Goal: Check status: Check status

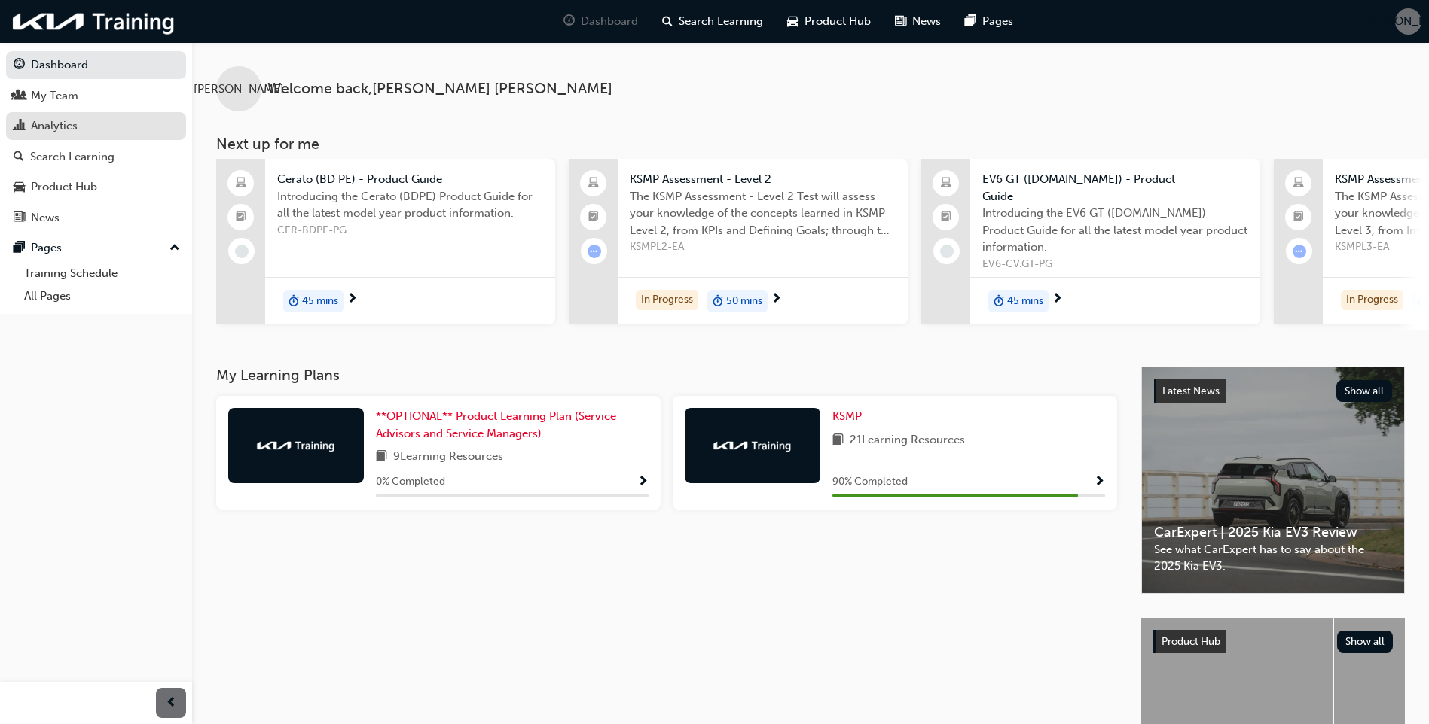
click at [54, 117] on div "Analytics" at bounding box center [54, 125] width 47 height 17
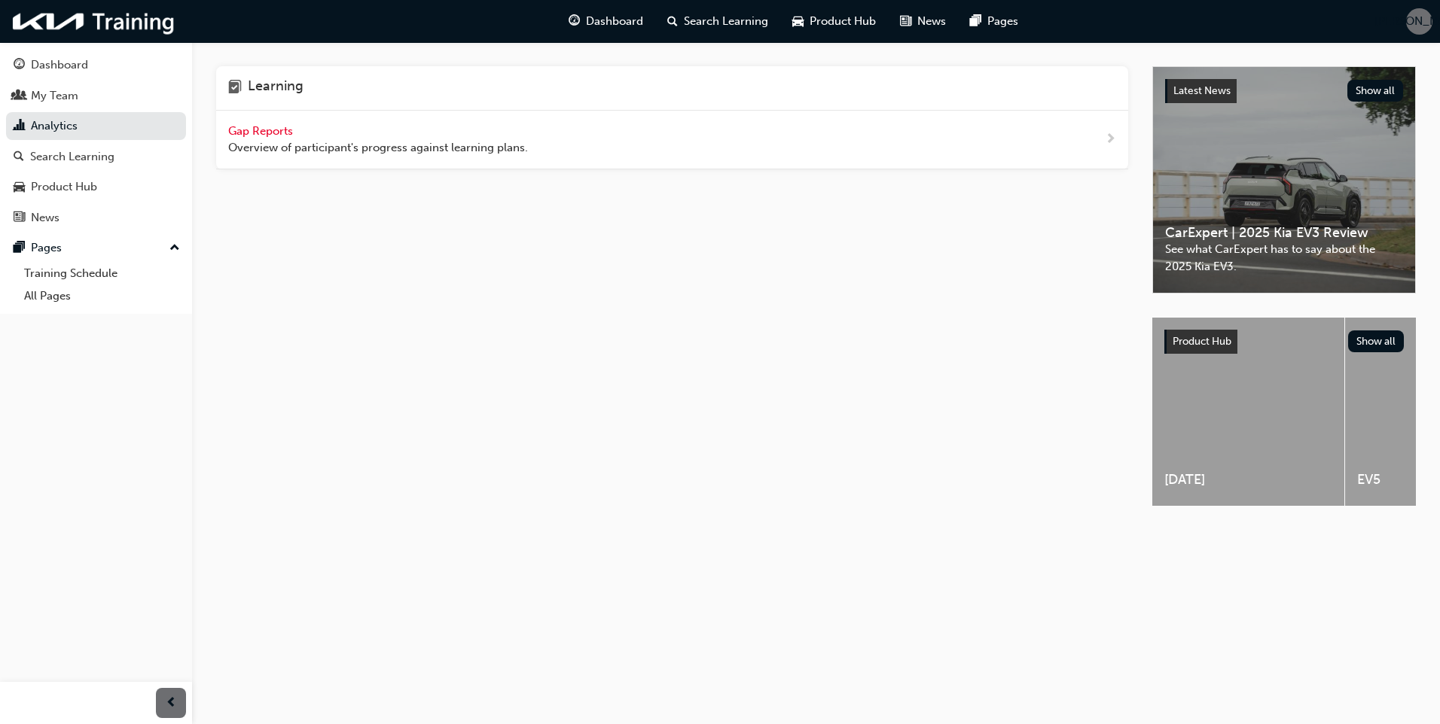
click at [272, 139] on div "Gap Reports Overview of participant's progress against learning plans." at bounding box center [378, 140] width 300 height 34
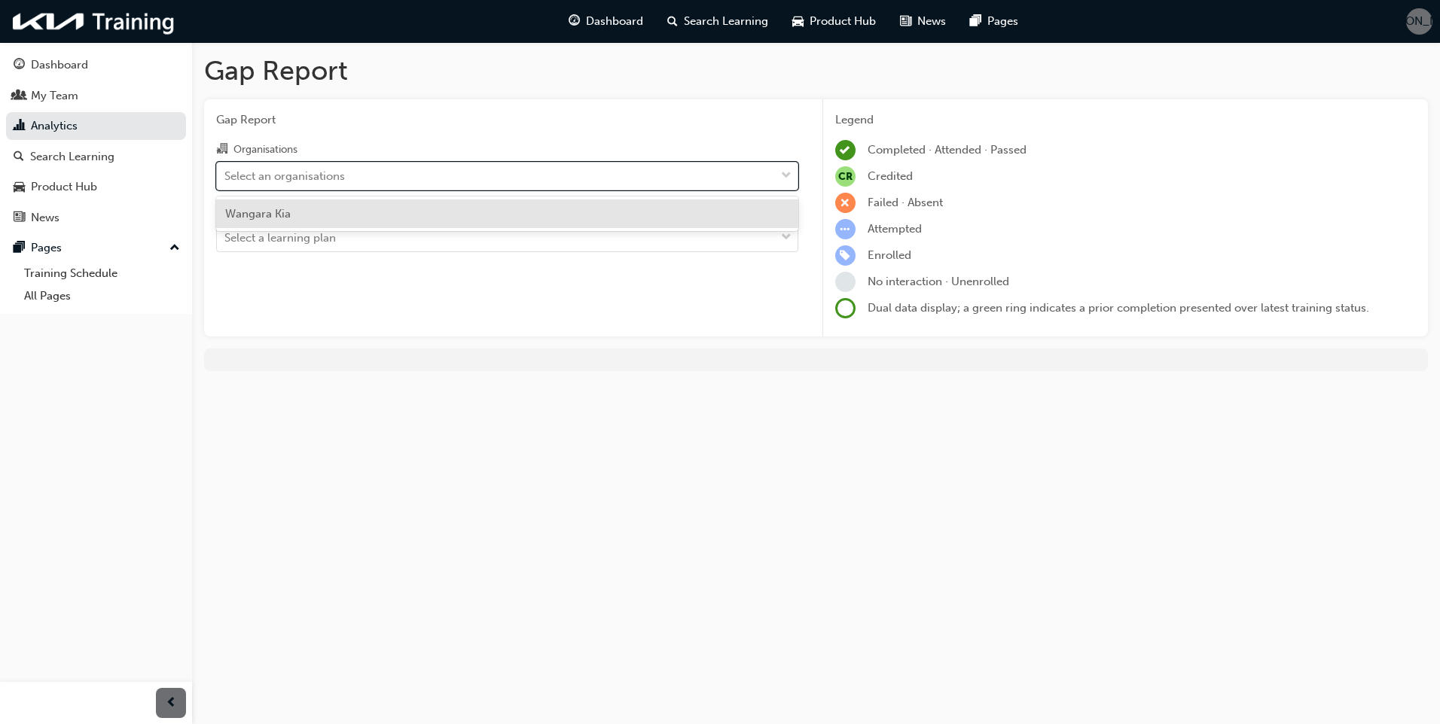
click at [281, 178] on div "Select an organisations" at bounding box center [284, 175] width 120 height 17
click at [226, 178] on input "Organisations option [PERSON_NAME] focused, 1 of 1. 1 result available. Use Up …" at bounding box center [225, 175] width 2 height 13
click at [269, 217] on span "Wangara Kia" at bounding box center [258, 214] width 66 height 14
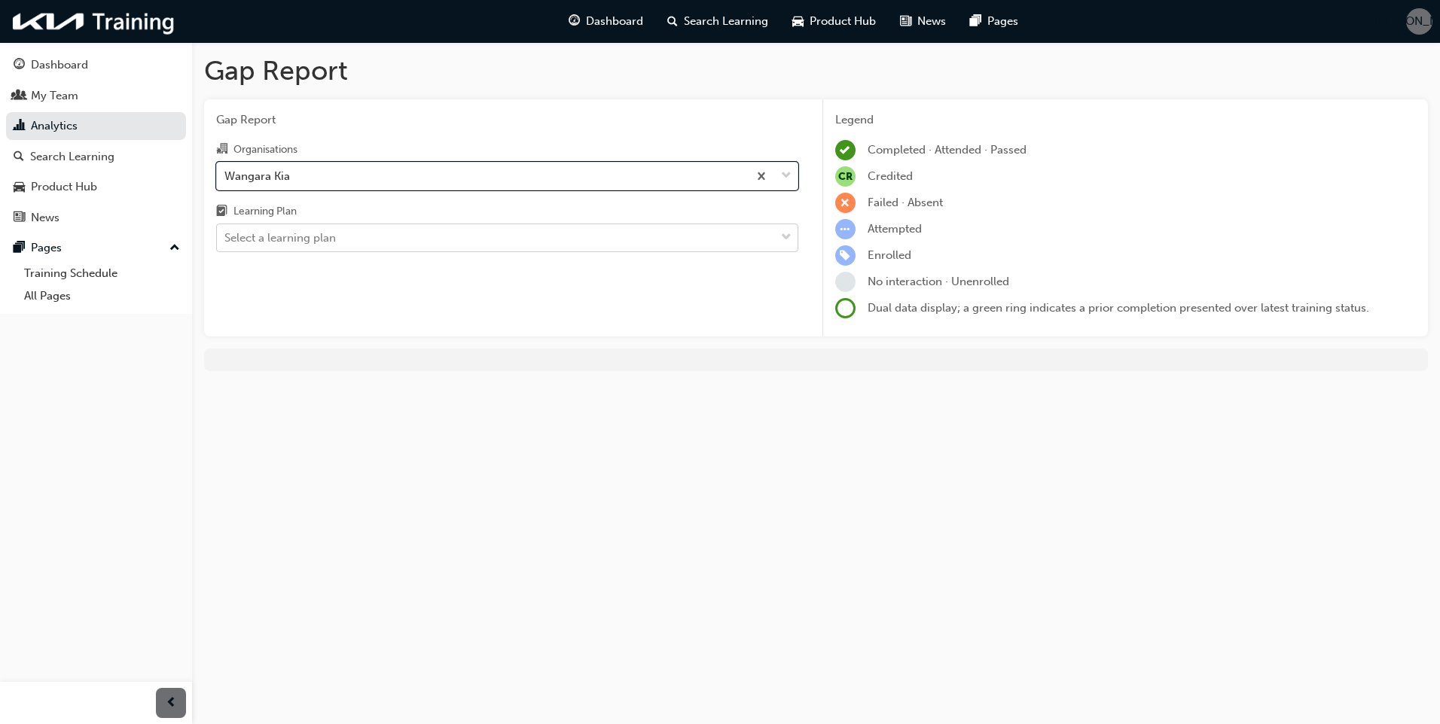
click at [270, 241] on div "Select a learning plan" at bounding box center [279, 238] width 111 height 17
click at [226, 241] on input "Learning Plan Select a learning plan" at bounding box center [225, 237] width 2 height 13
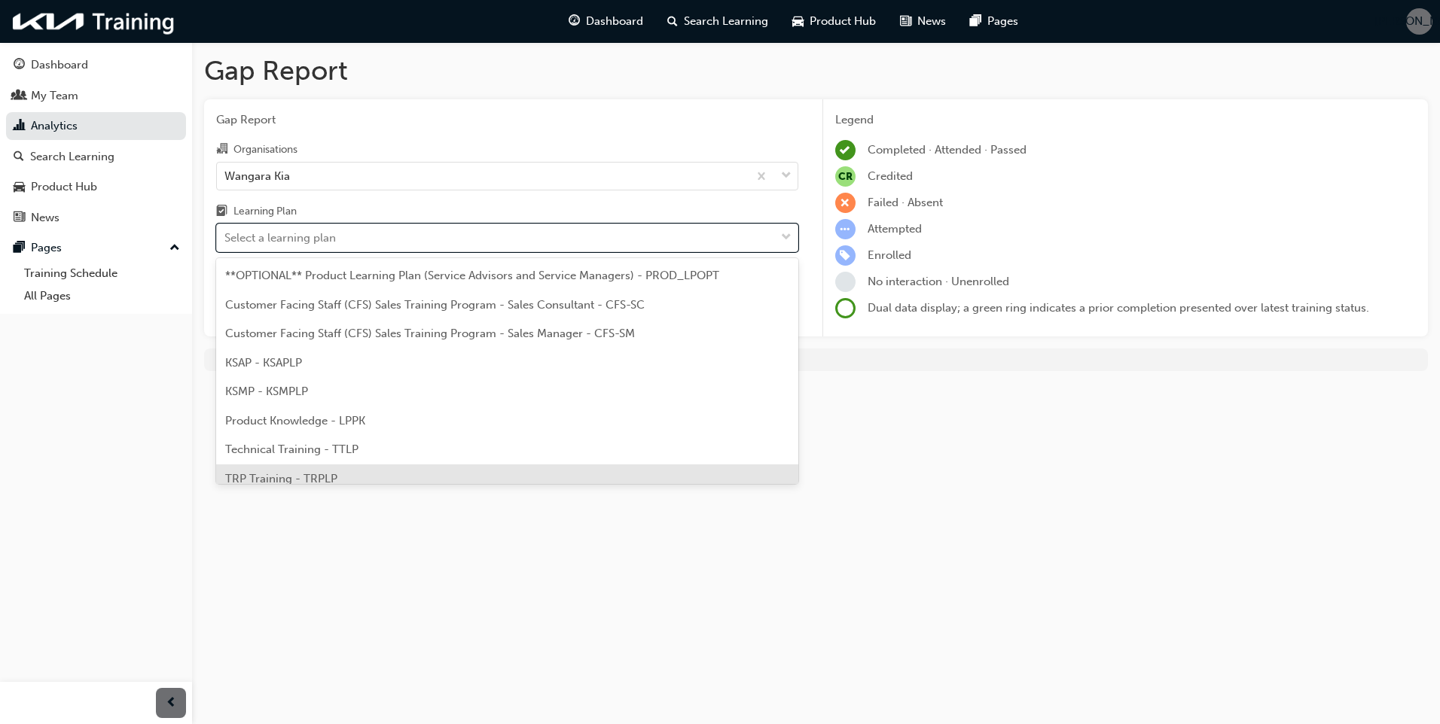
click at [308, 476] on span "TRP Training - TRPLP" at bounding box center [281, 479] width 112 height 14
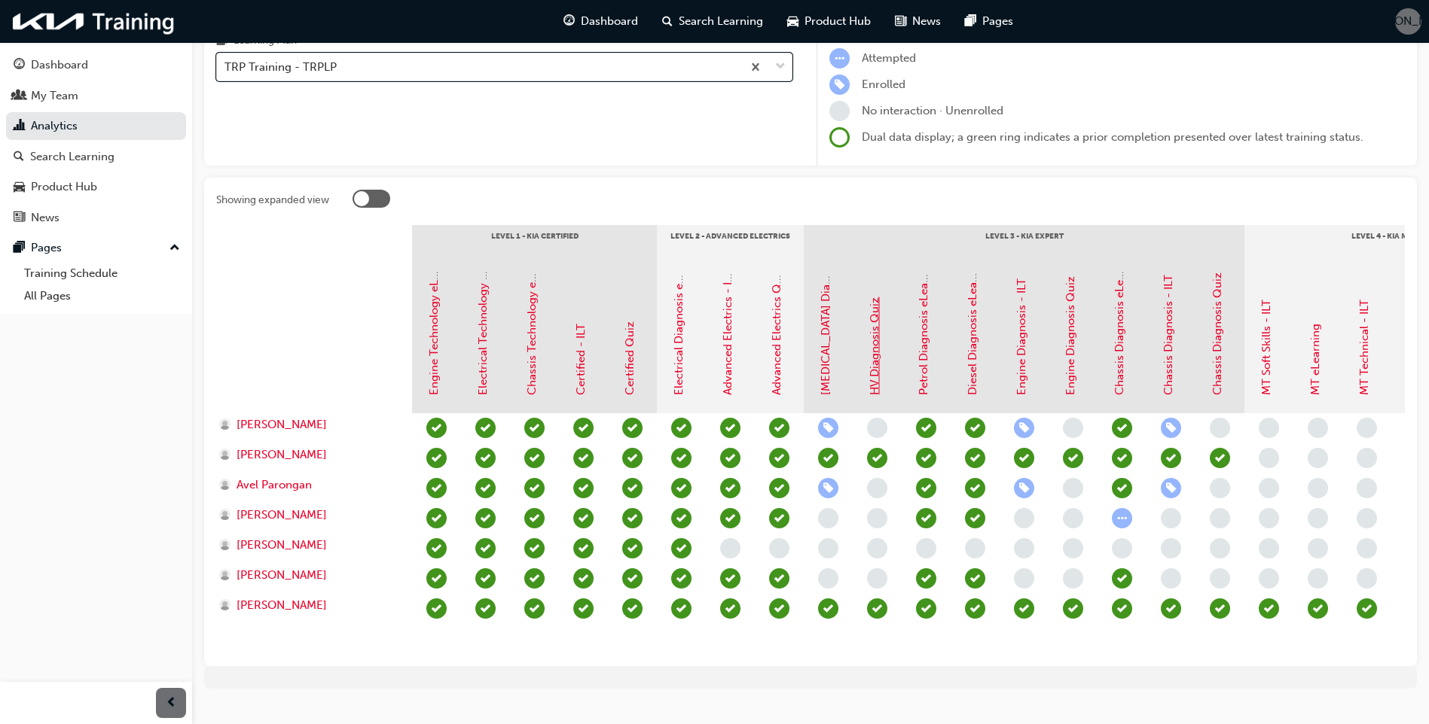
scroll to position [209, 0]
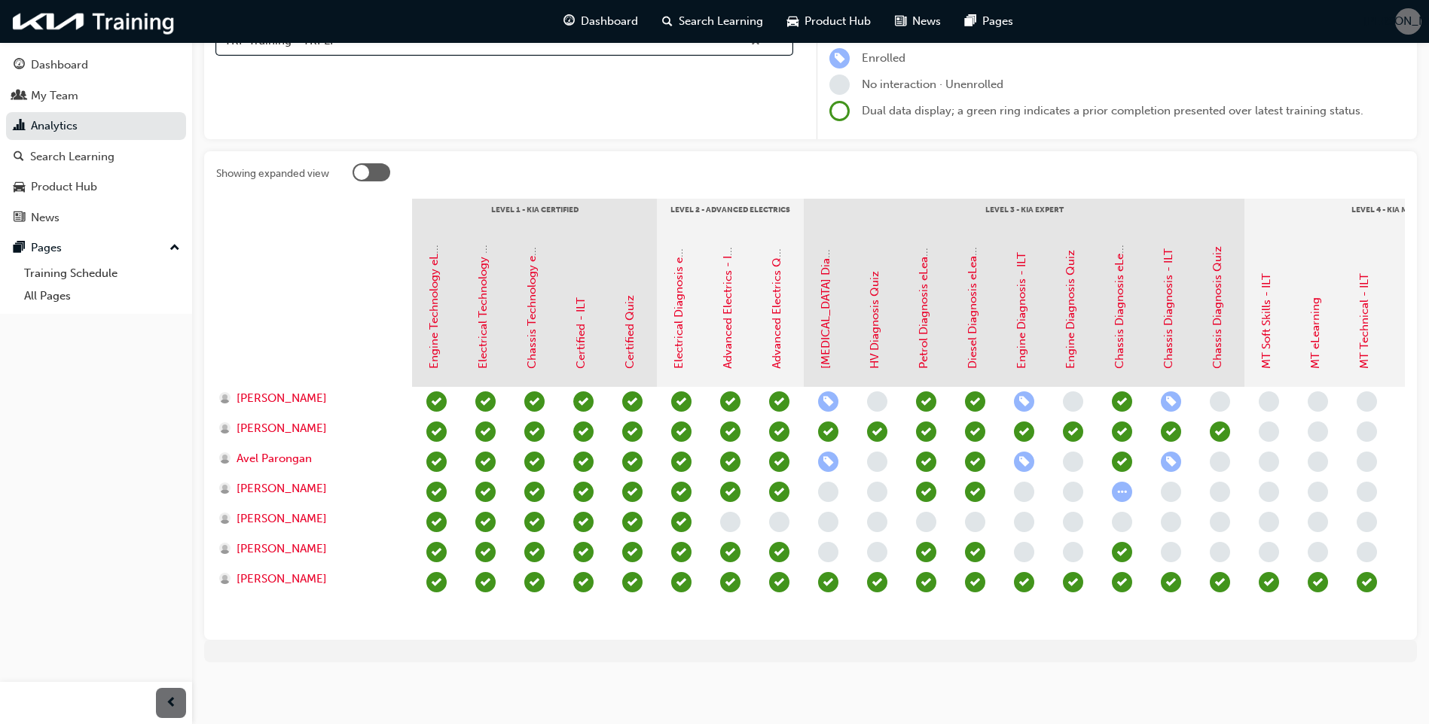
click at [1021, 392] on span "learningRecordVerb_ENROLL-icon" at bounding box center [1024, 402] width 20 height 20
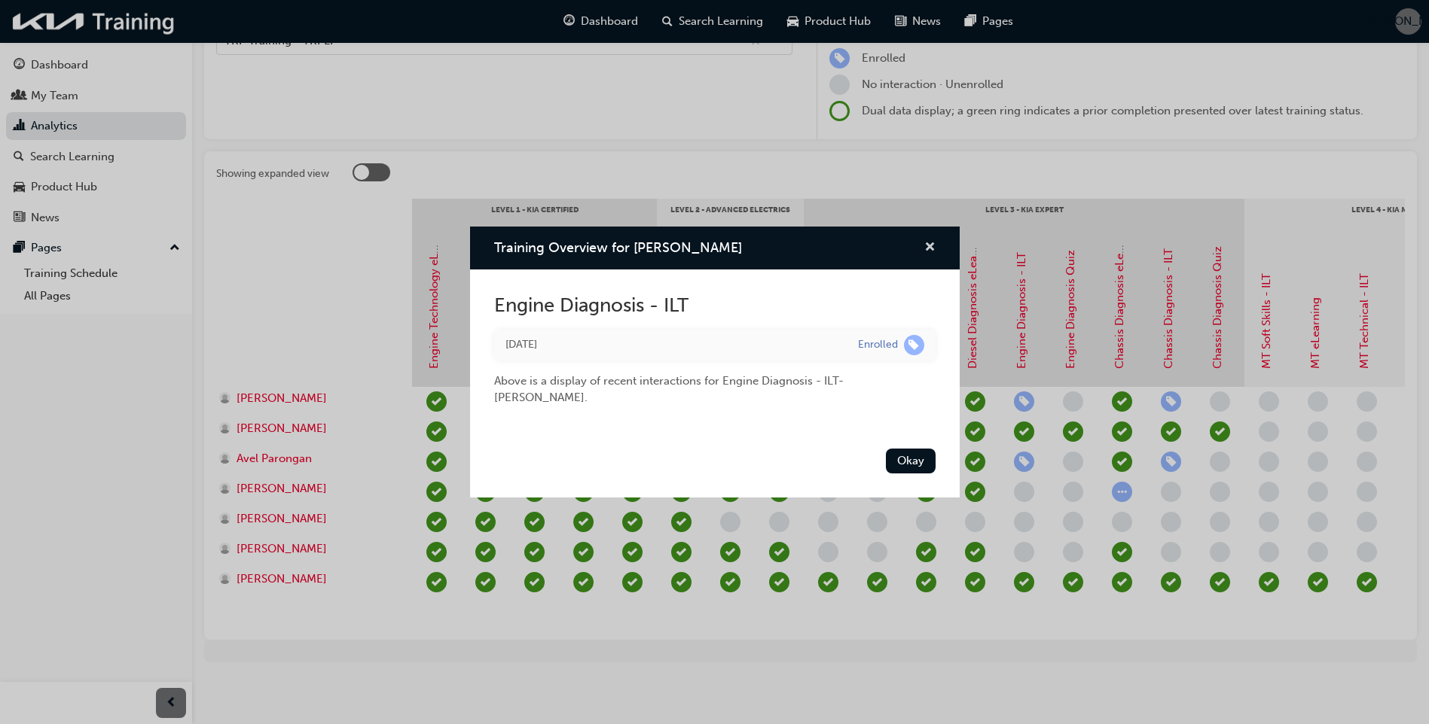
click at [924, 252] on button "Training Overview for Ace Hernandez" at bounding box center [929, 248] width 11 height 19
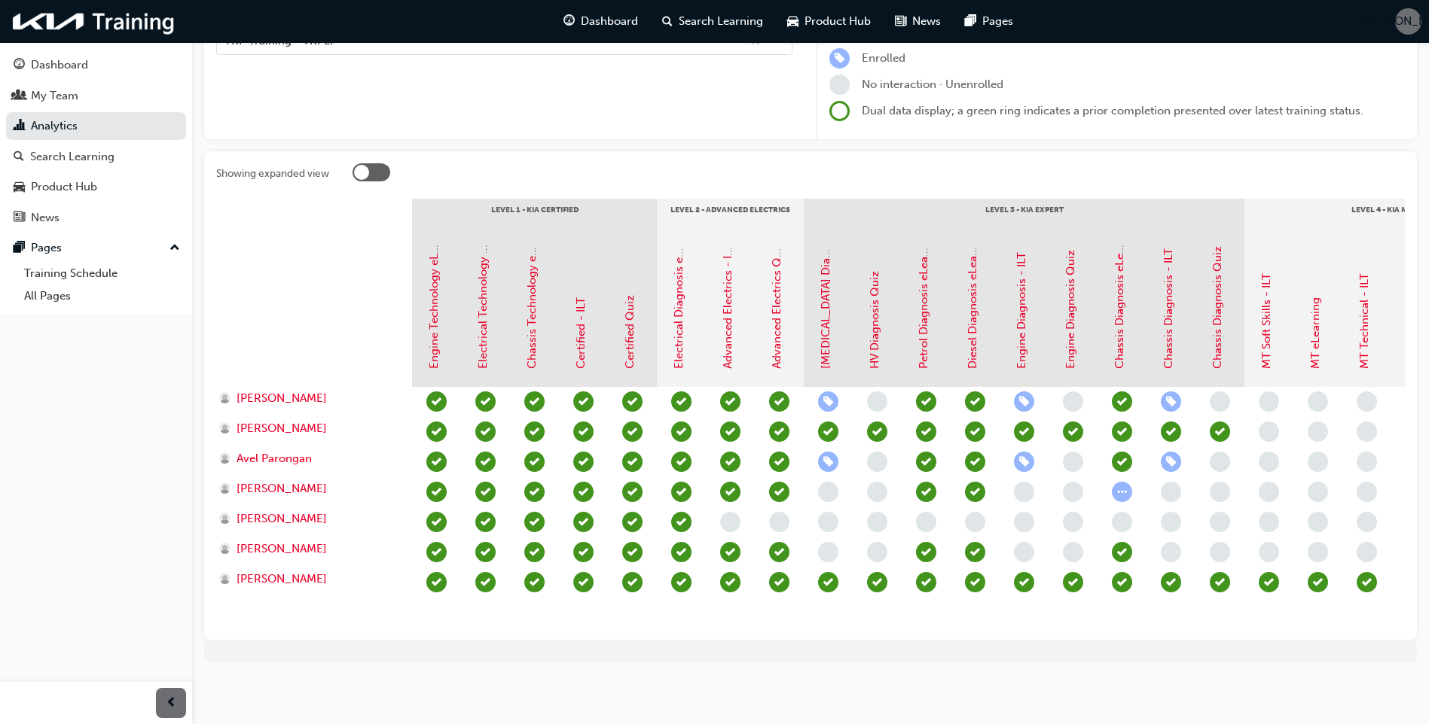
click at [831, 392] on span "learningRecordVerb_ENROLL-icon" at bounding box center [828, 402] width 20 height 20
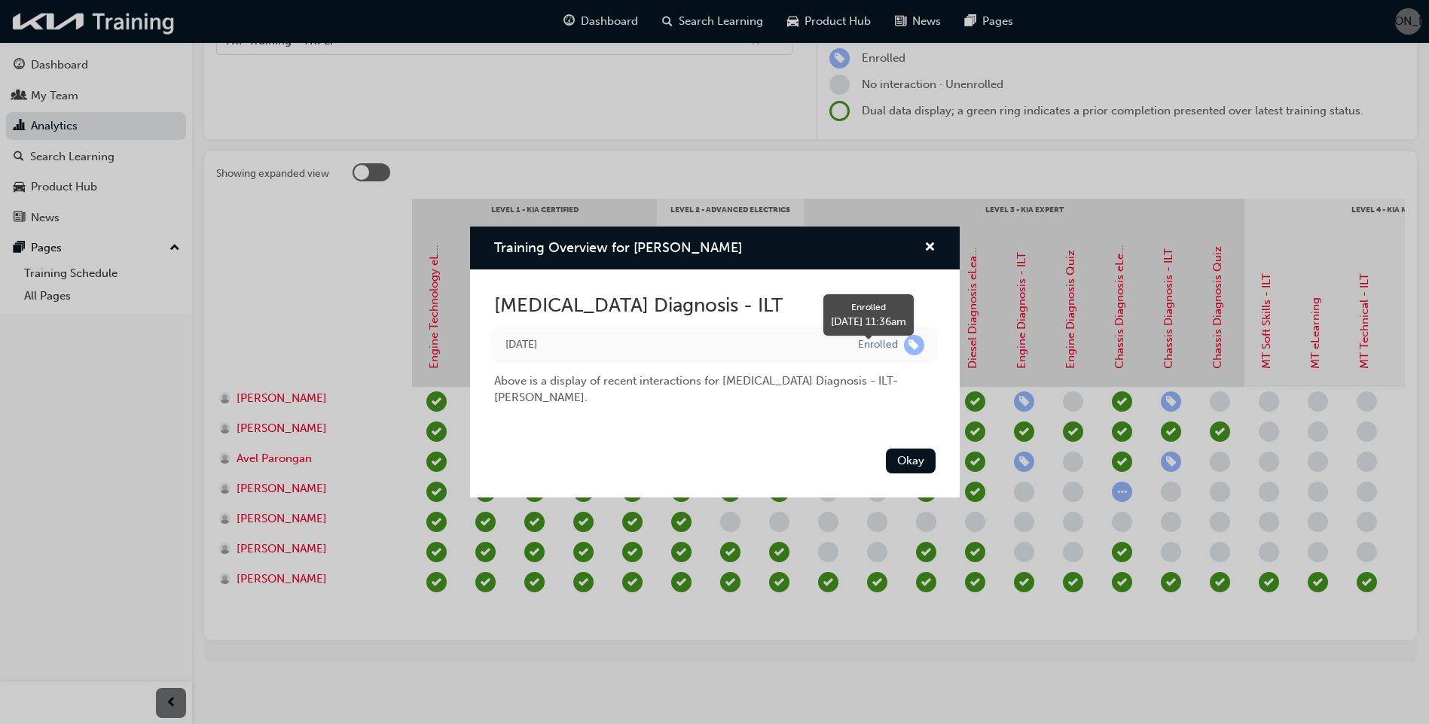
click at [910, 348] on span "learningRecordVerb_ENROLL-icon" at bounding box center [914, 345] width 20 height 20
click at [927, 245] on span "cross-icon" at bounding box center [929, 249] width 11 height 14
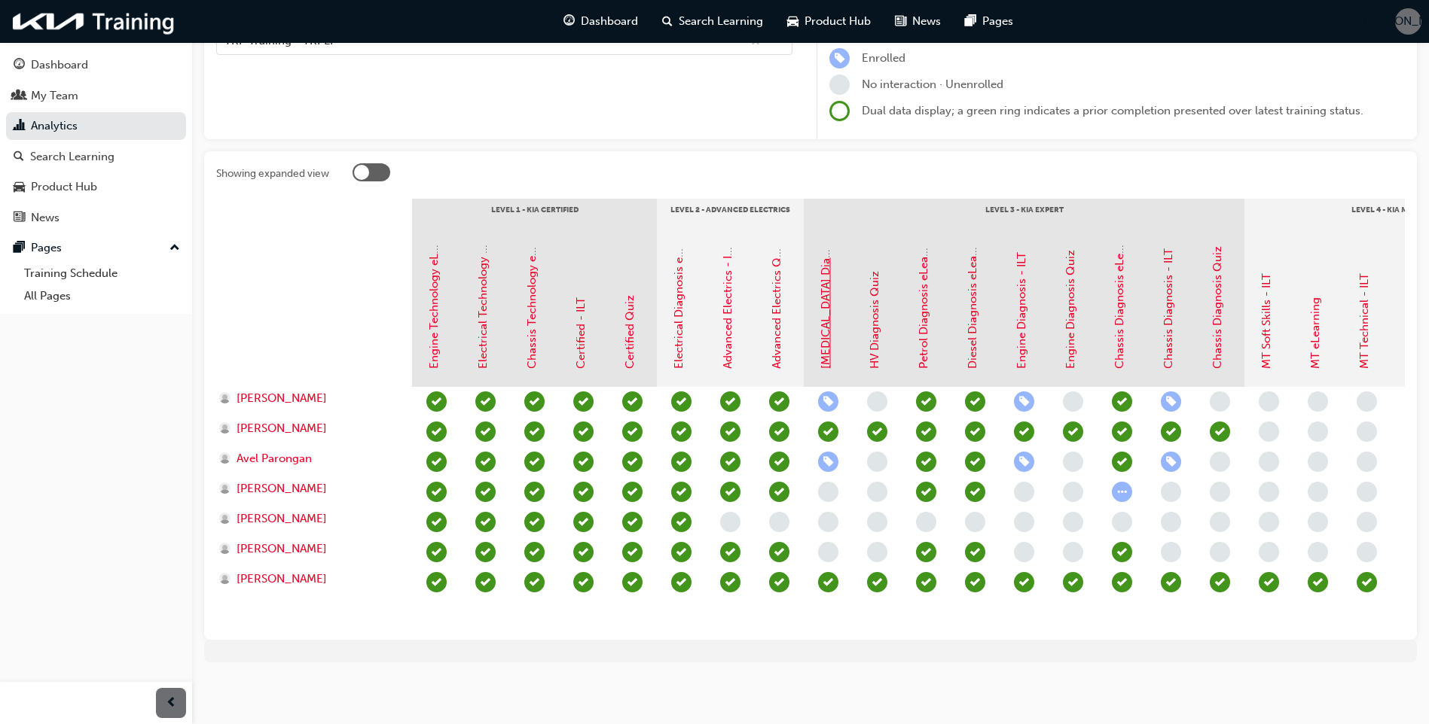
click at [828, 322] on link "[MEDICAL_DATA] Diagnosis - ILT" at bounding box center [826, 283] width 14 height 171
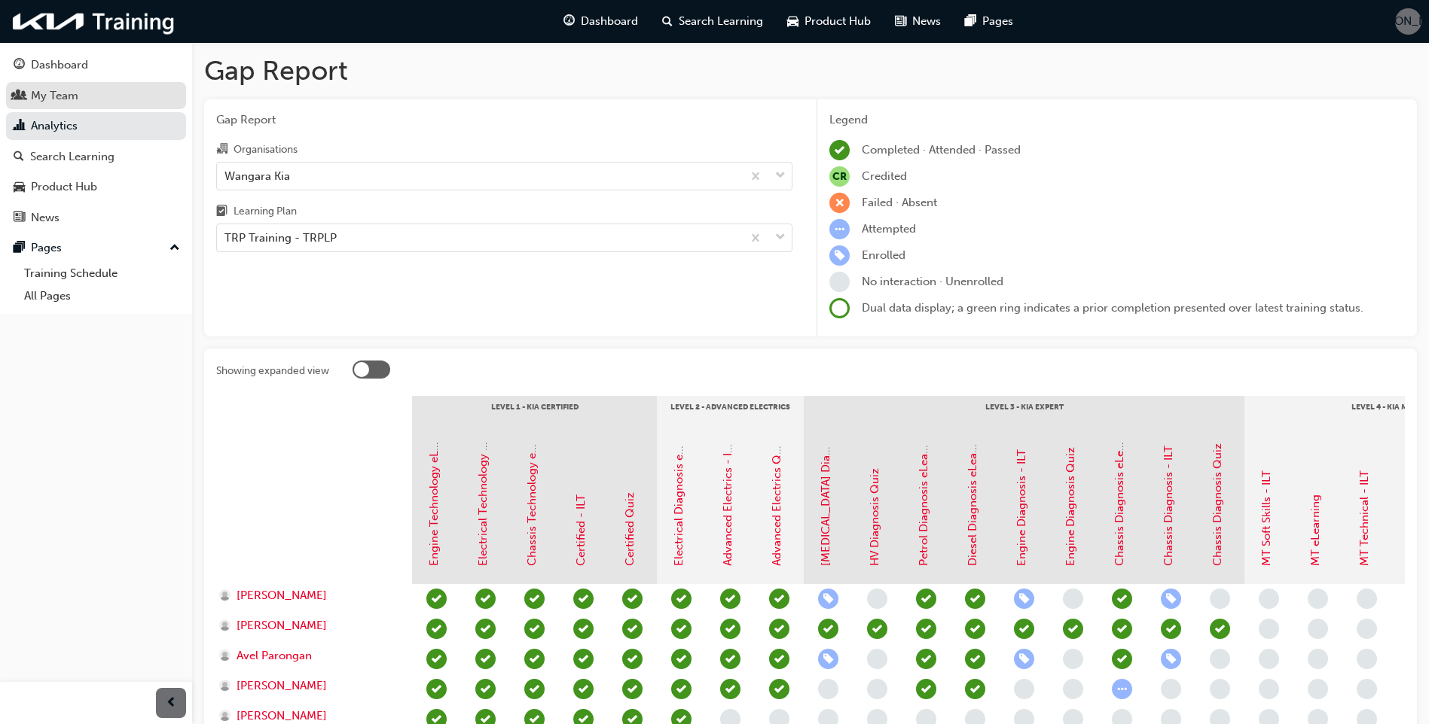
scroll to position [209, 0]
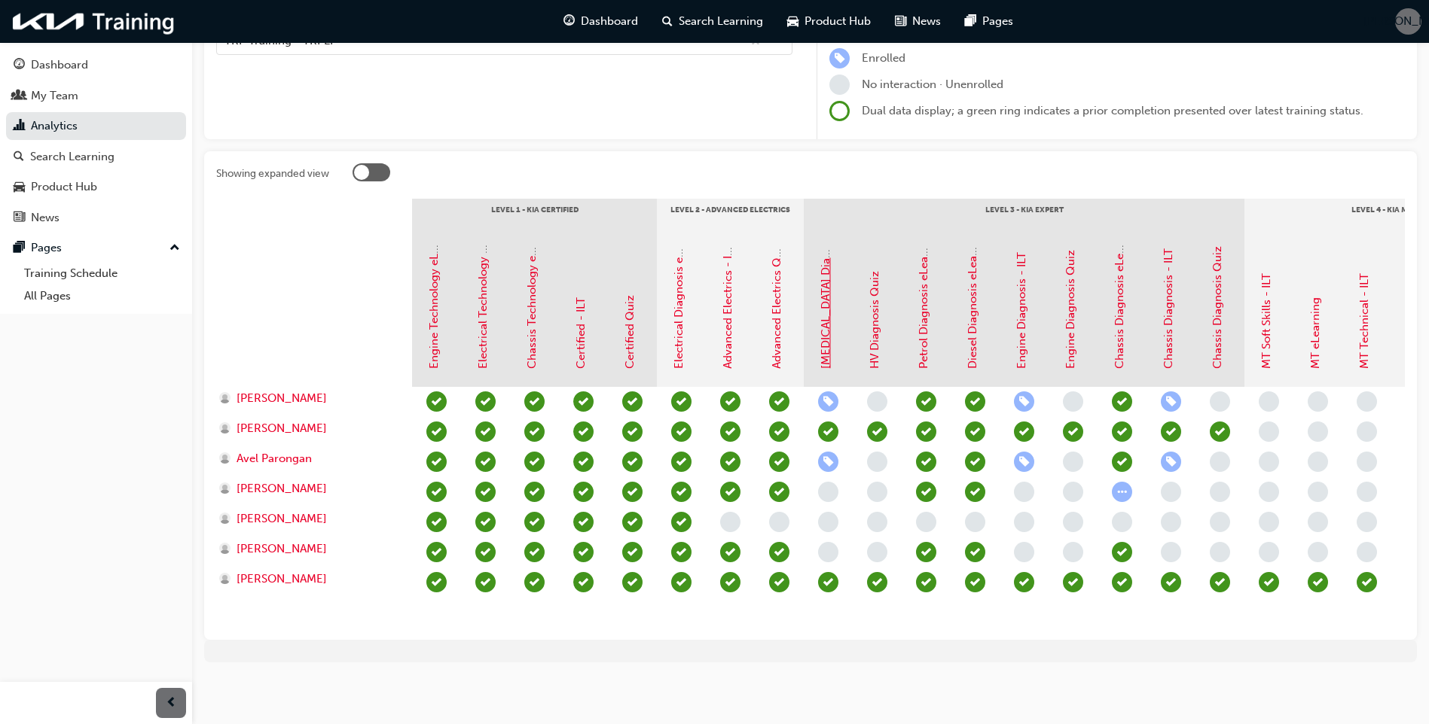
click at [827, 312] on link "[MEDICAL_DATA] Diagnosis - ILT" at bounding box center [826, 283] width 14 height 171
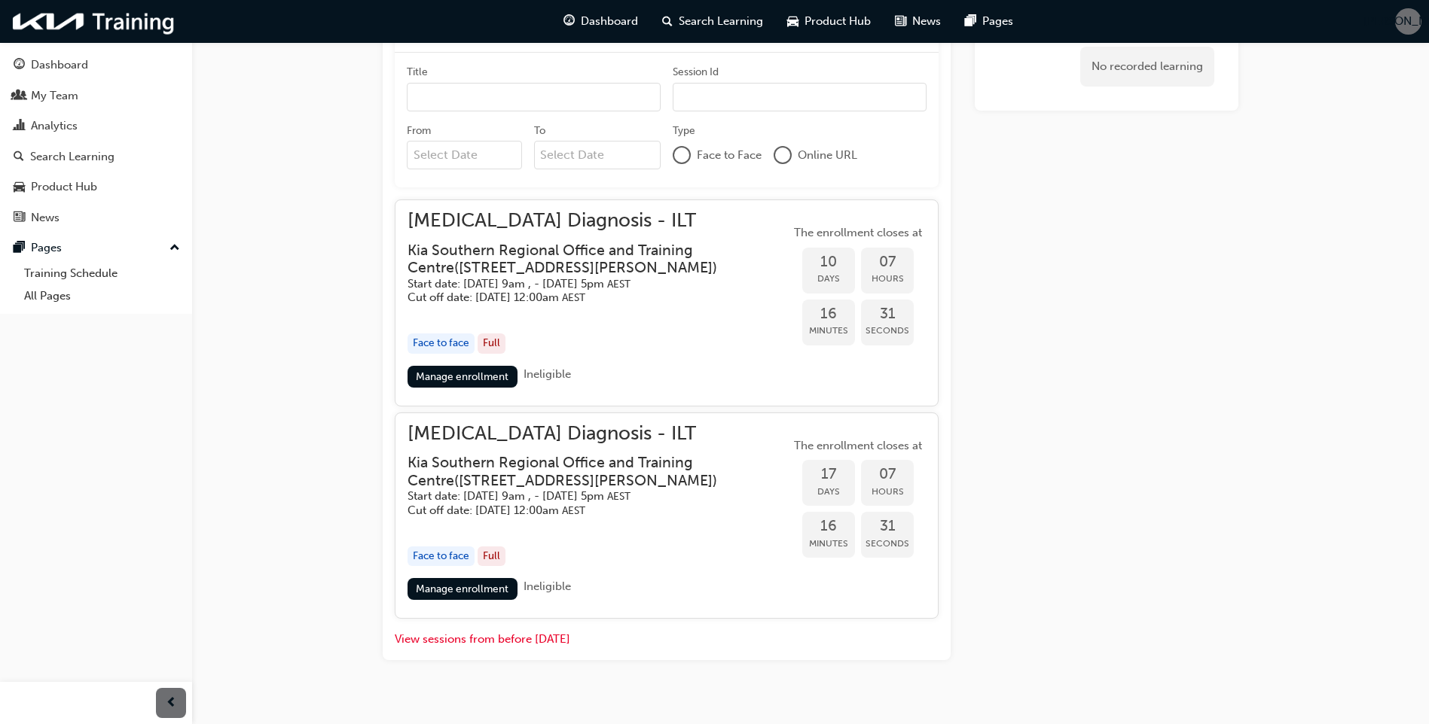
scroll to position [673, 0]
